Goal: Task Accomplishment & Management: Manage account settings

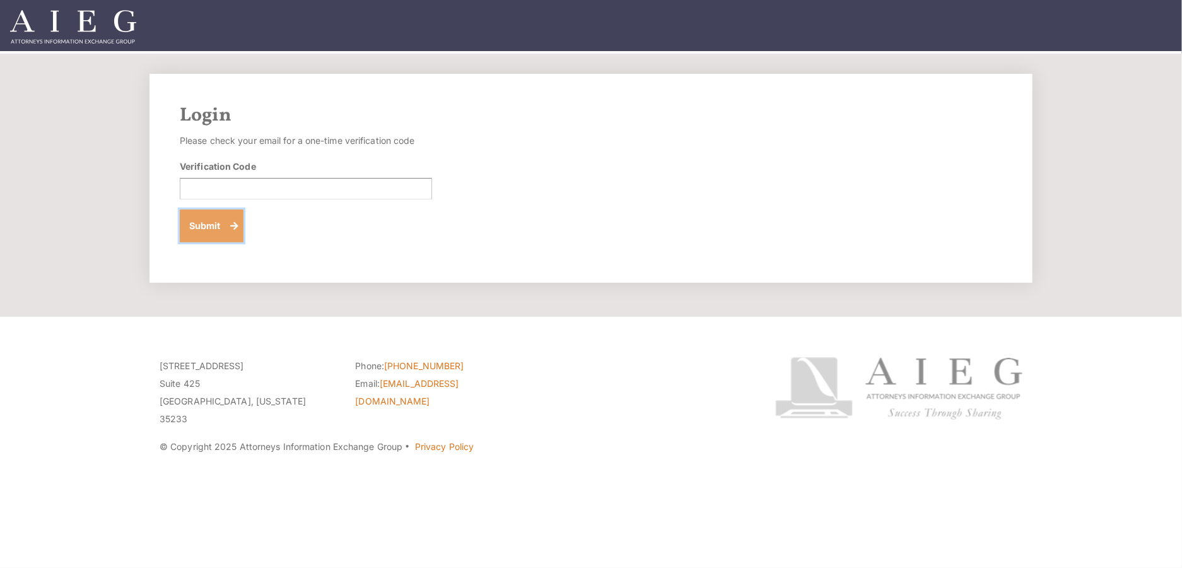
click at [214, 226] on button "Submit" at bounding box center [212, 225] width 64 height 33
click at [211, 185] on input "Verification Code" at bounding box center [306, 188] width 252 height 21
type input "704344"
click at [180, 209] on button "Submit" at bounding box center [212, 225] width 64 height 33
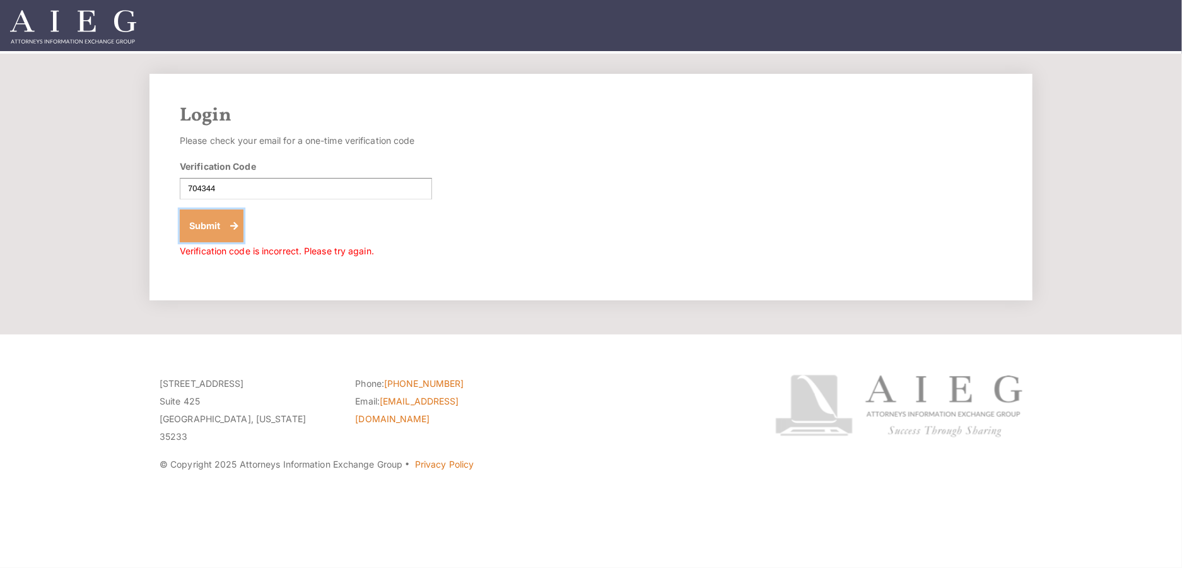
click at [201, 220] on button "Submit" at bounding box center [212, 225] width 64 height 33
click at [203, 189] on input "704344" at bounding box center [306, 188] width 252 height 21
type input "707344"
click at [180, 209] on button "Submit" at bounding box center [212, 225] width 64 height 33
